Goal: Transaction & Acquisition: Purchase product/service

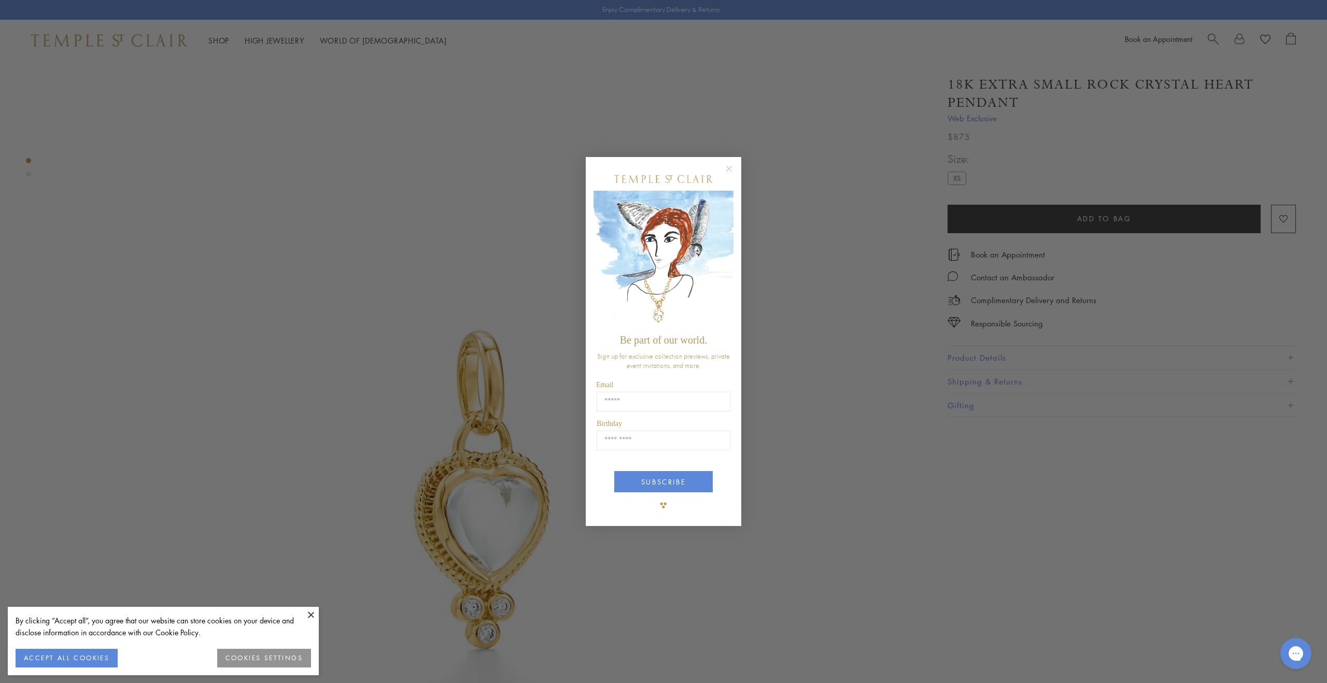
click at [729, 166] on circle "Close dialog" at bounding box center [729, 169] width 12 height 12
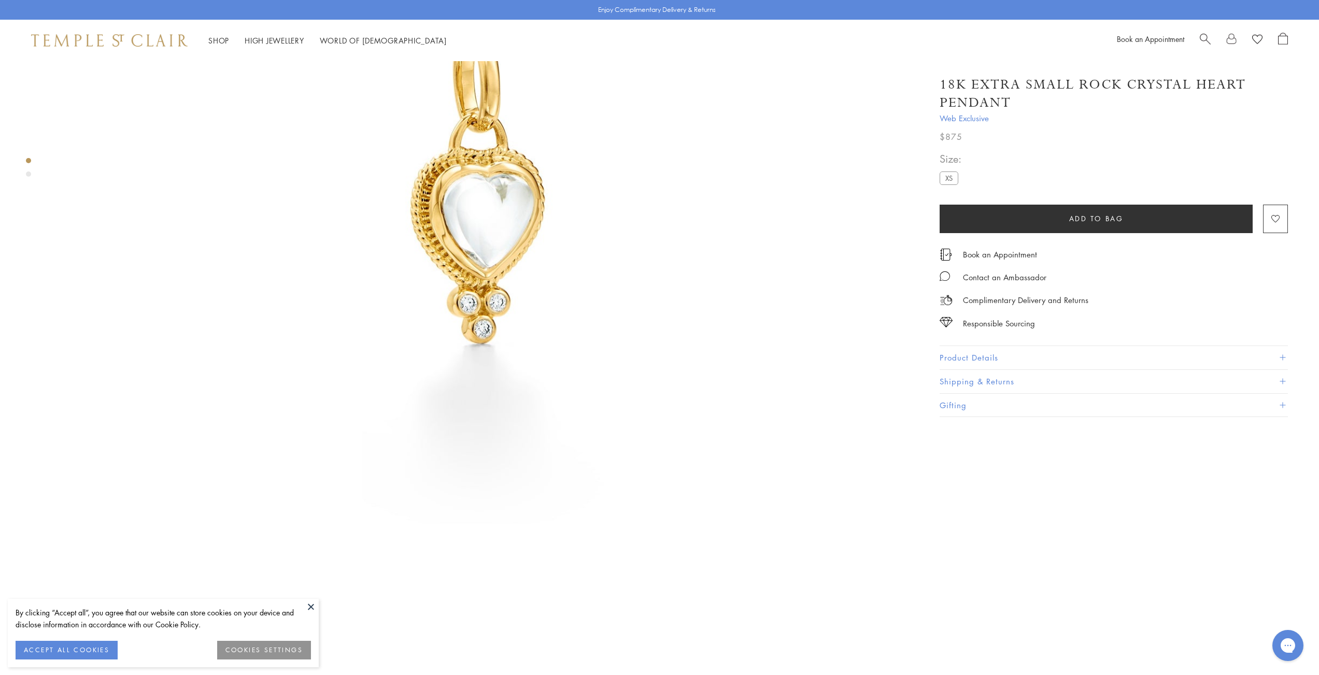
scroll to position [301, 0]
click at [311, 604] on button at bounding box center [311, 607] width 16 height 16
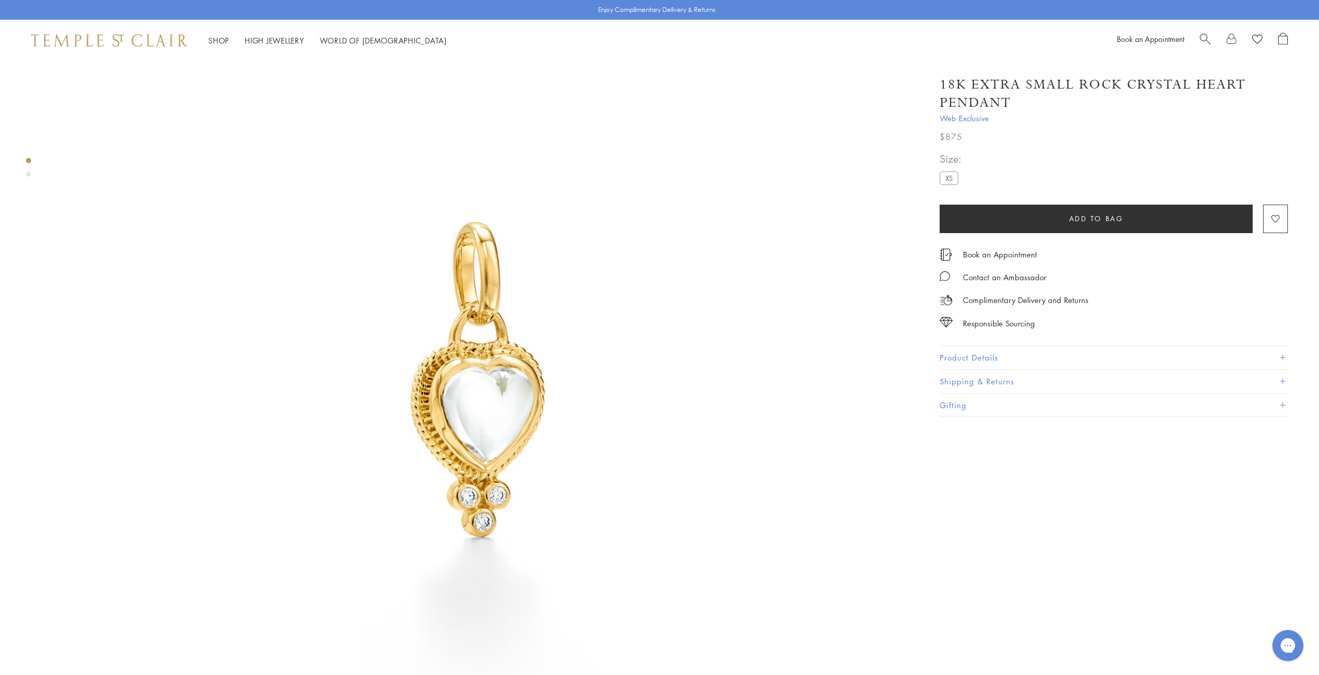
scroll to position [77, 0]
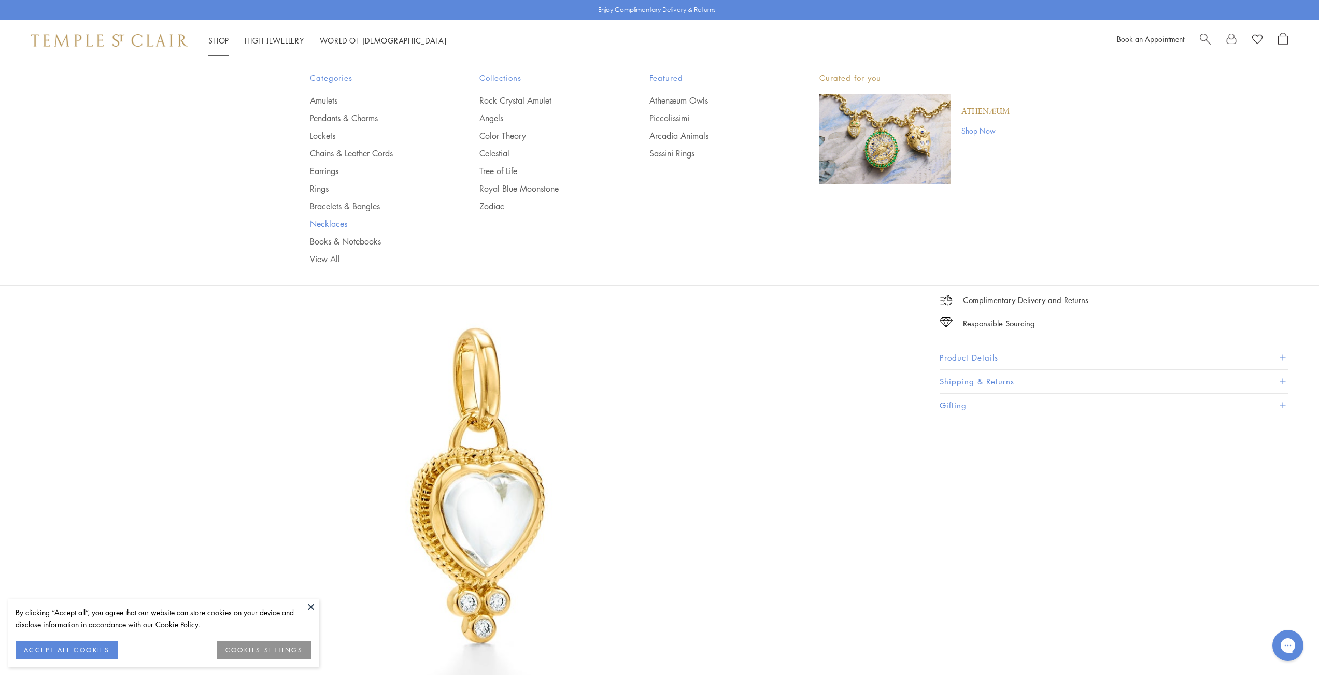
click at [323, 222] on link "Necklaces" at bounding box center [374, 223] width 129 height 11
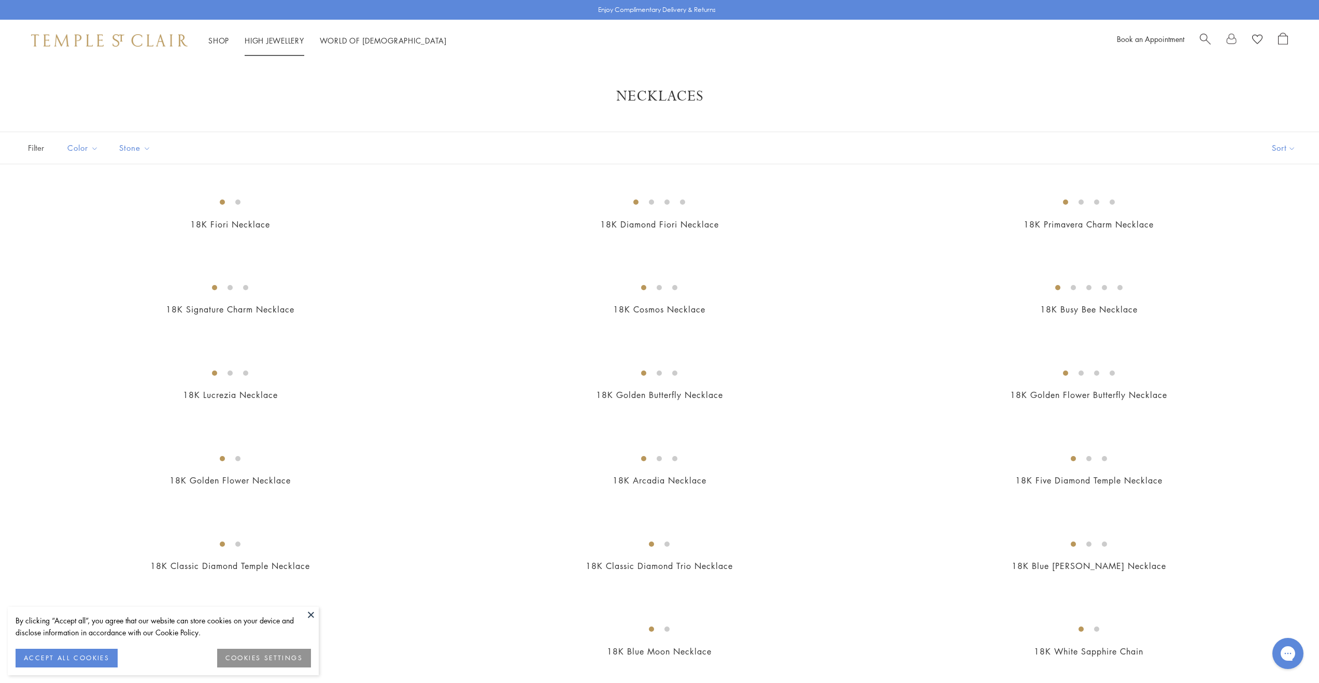
click at [271, 42] on link "High Jewellery High Jewellery" at bounding box center [275, 40] width 60 height 10
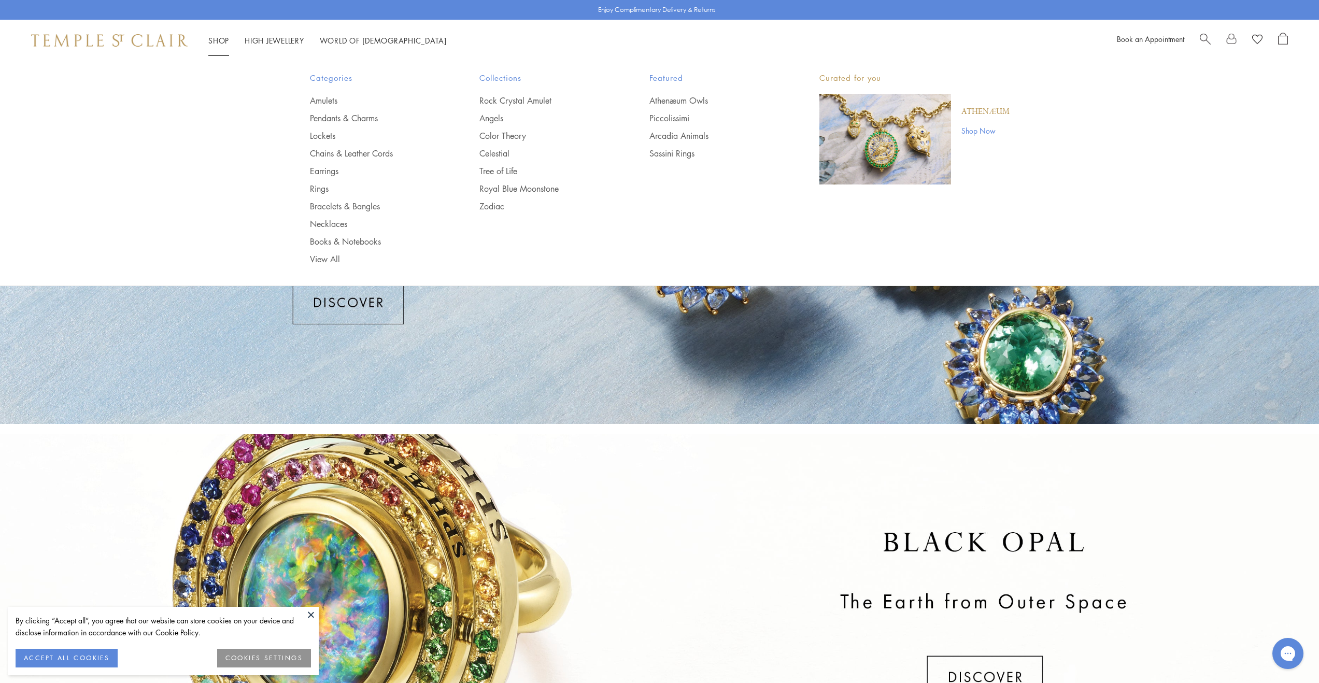
click at [224, 40] on link "Shop Shop" at bounding box center [218, 40] width 21 height 10
click at [352, 153] on link "Chains & Leather Cords" at bounding box center [374, 153] width 129 height 11
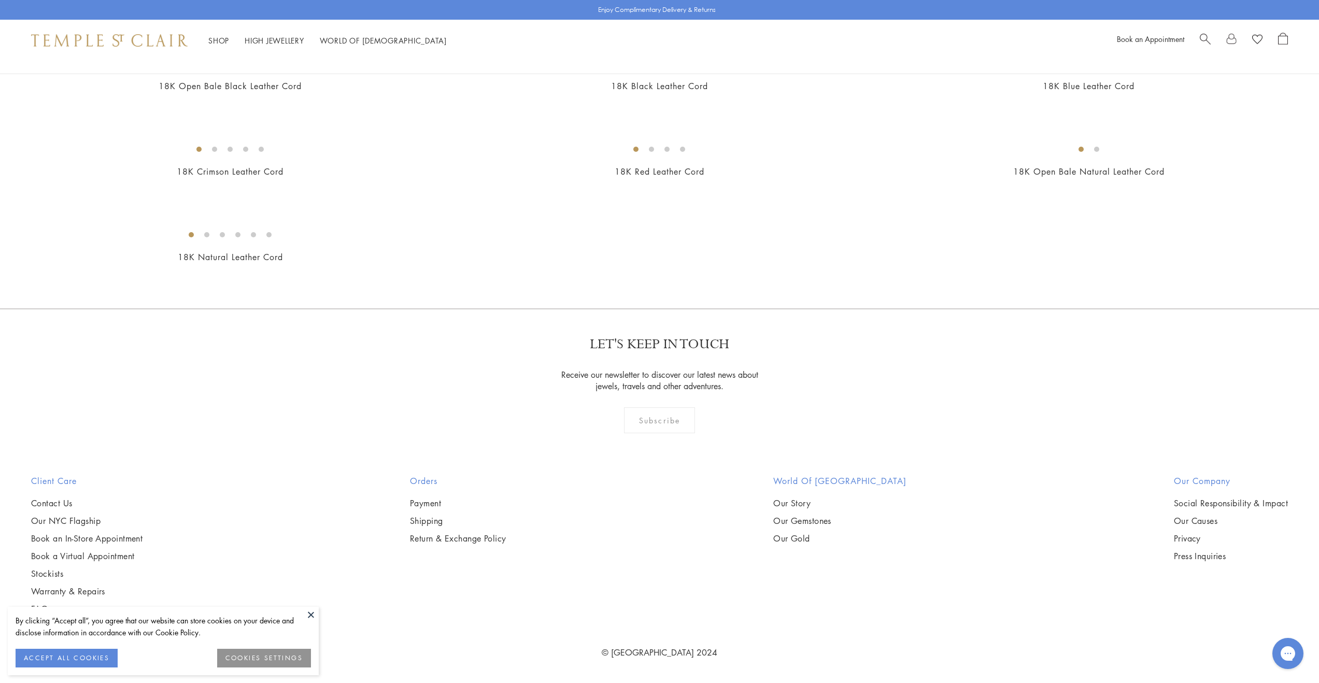
scroll to position [1829, 0]
click at [0, 0] on img at bounding box center [0, 0] width 0 height 0
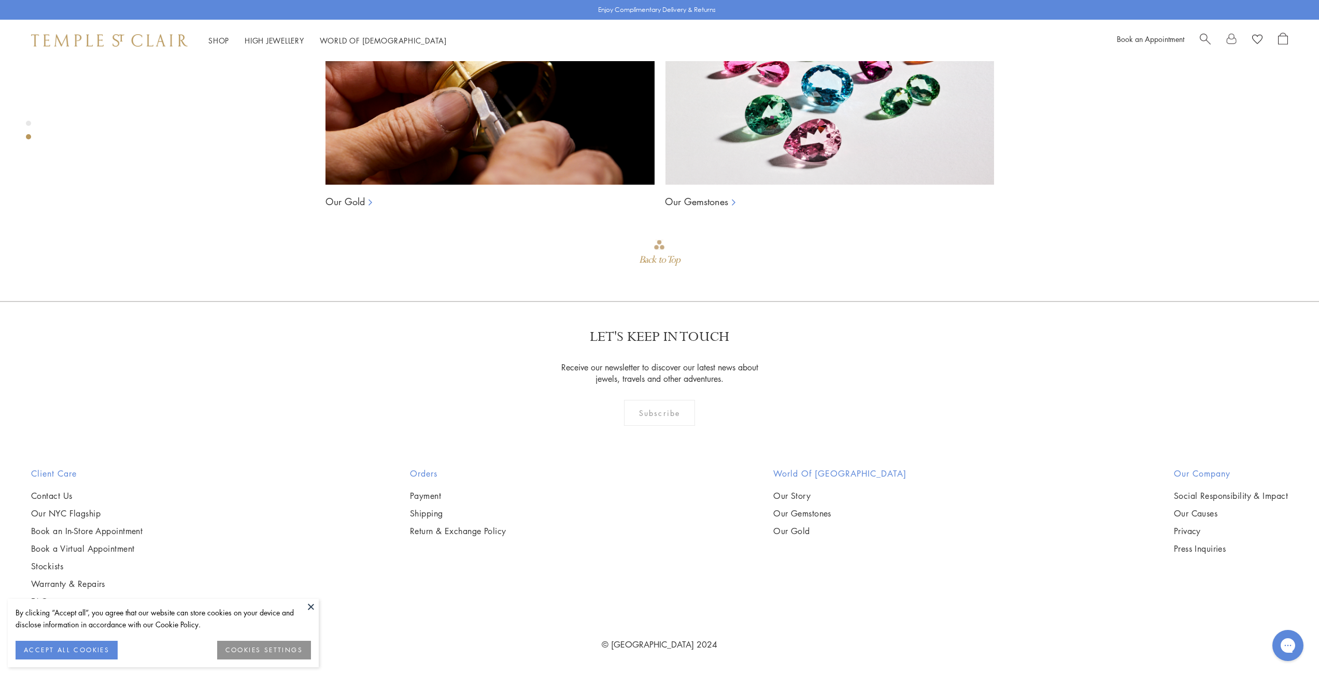
scroll to position [1666, 0]
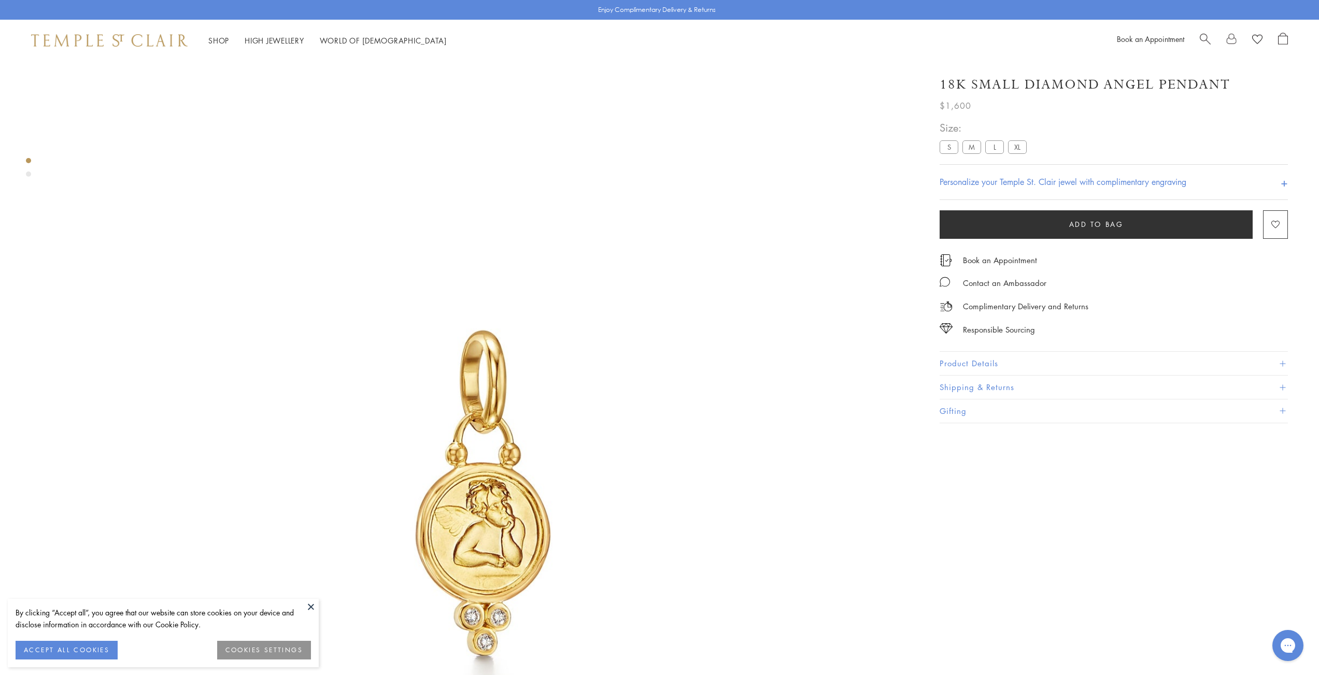
click at [957, 148] on label "S" at bounding box center [949, 146] width 19 height 13
click at [950, 148] on label "S" at bounding box center [949, 146] width 19 height 13
click at [976, 146] on label "M" at bounding box center [972, 146] width 19 height 13
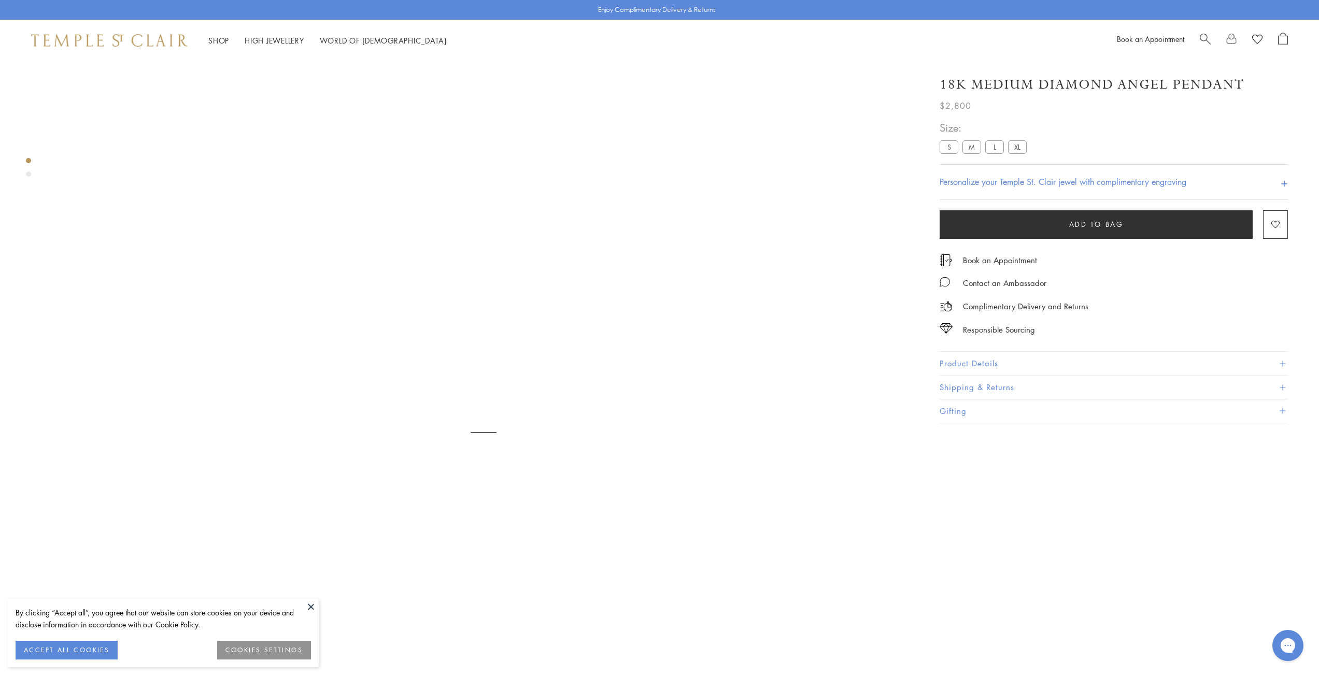
scroll to position [61, 0]
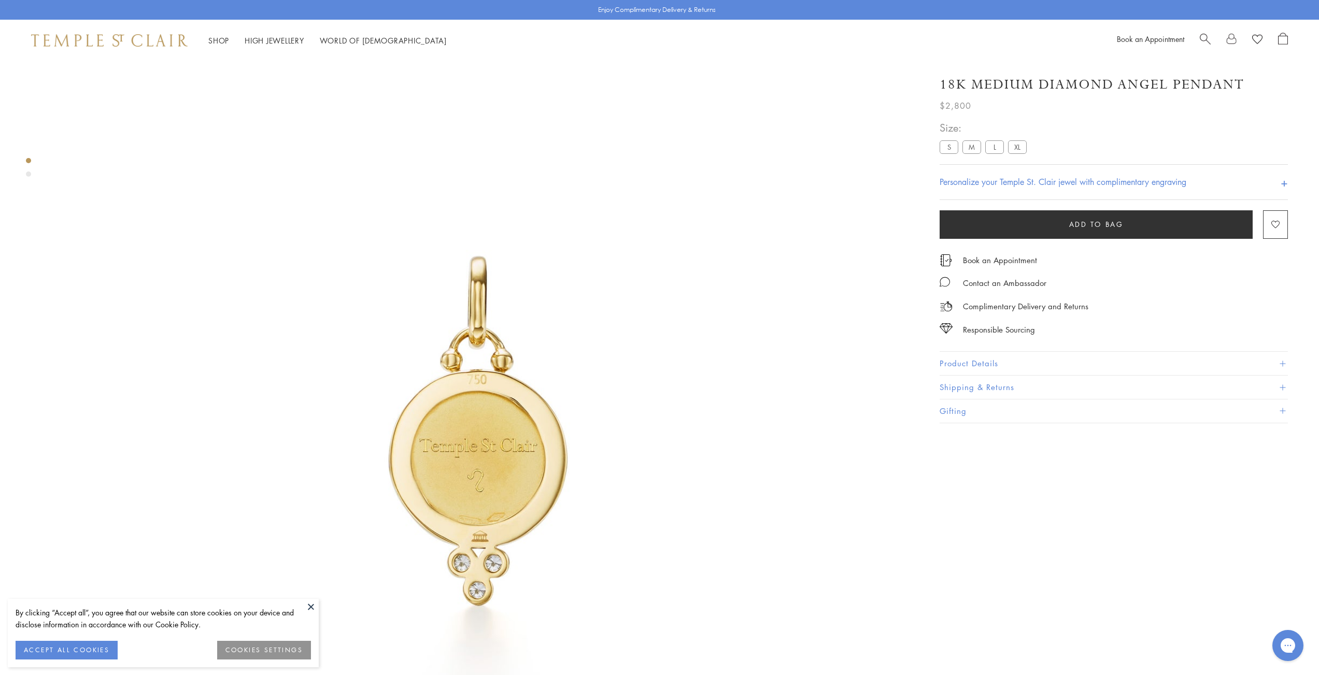
click at [954, 147] on label "S" at bounding box center [949, 146] width 19 height 13
